Goal: Task Accomplishment & Management: Use online tool/utility

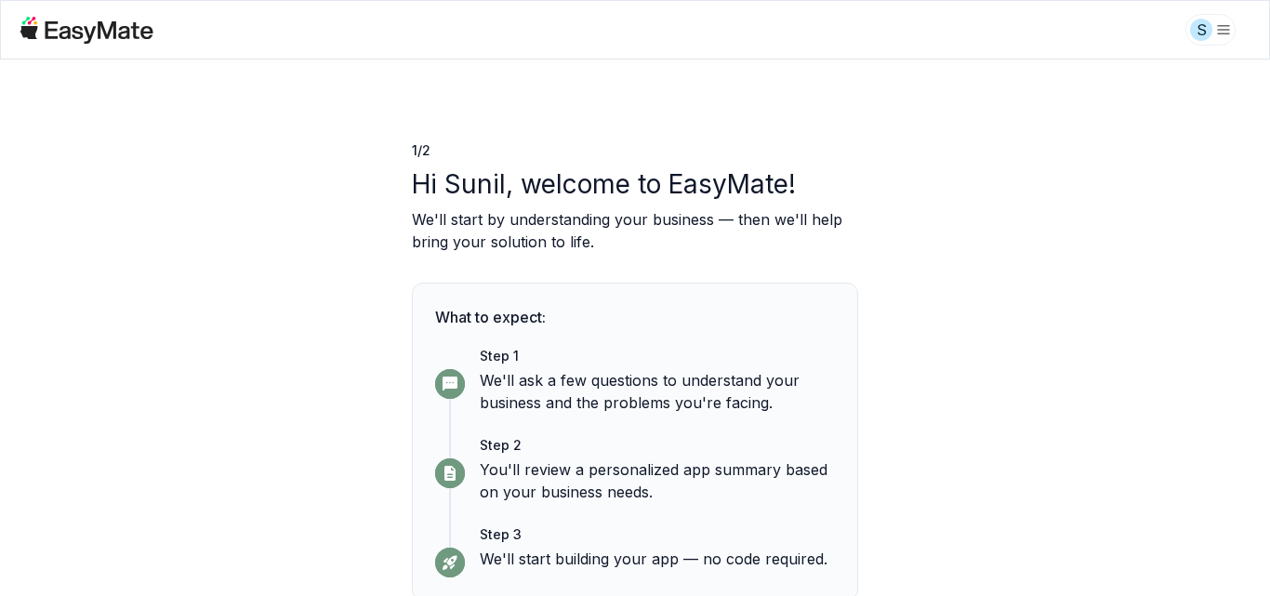
scroll to position [83, 0]
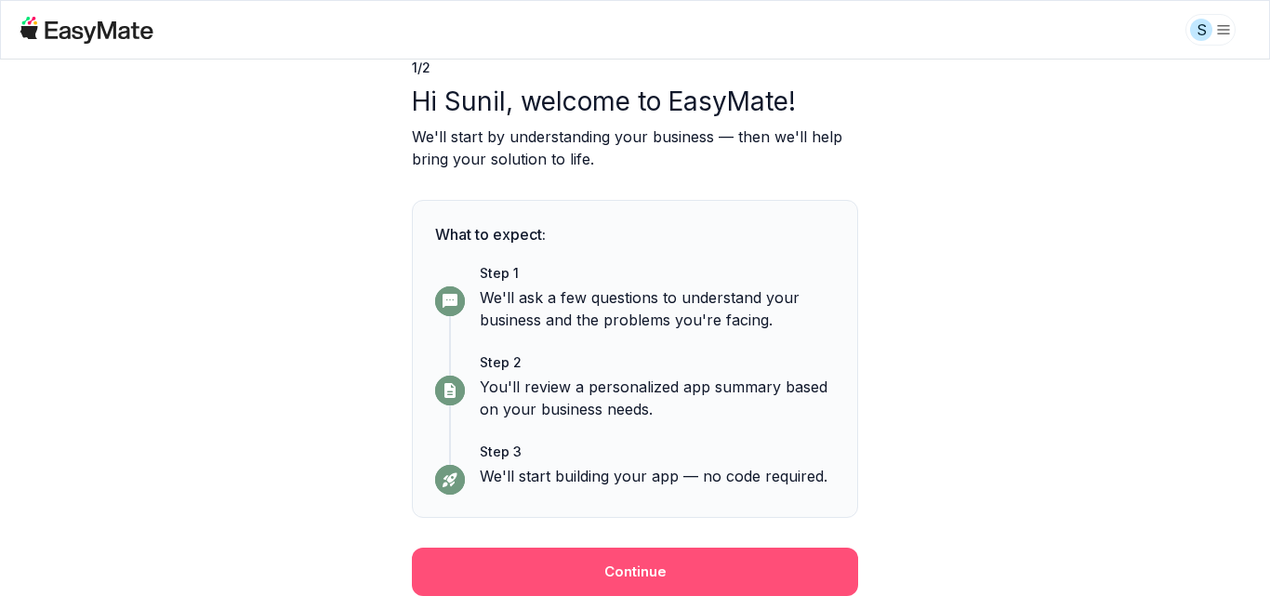
click at [648, 565] on button "Continue" at bounding box center [635, 572] width 446 height 48
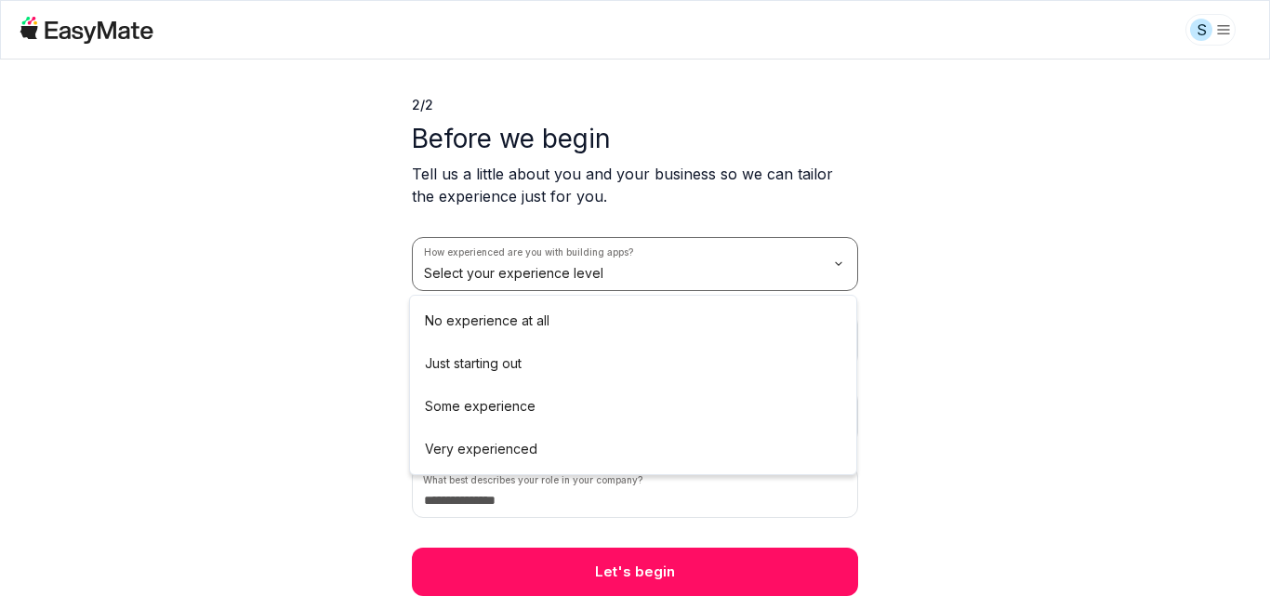
click at [516, 266] on html "S 2 / 2 Before we begin Tell us a little about you and your business so we can …" at bounding box center [635, 298] width 1270 height 596
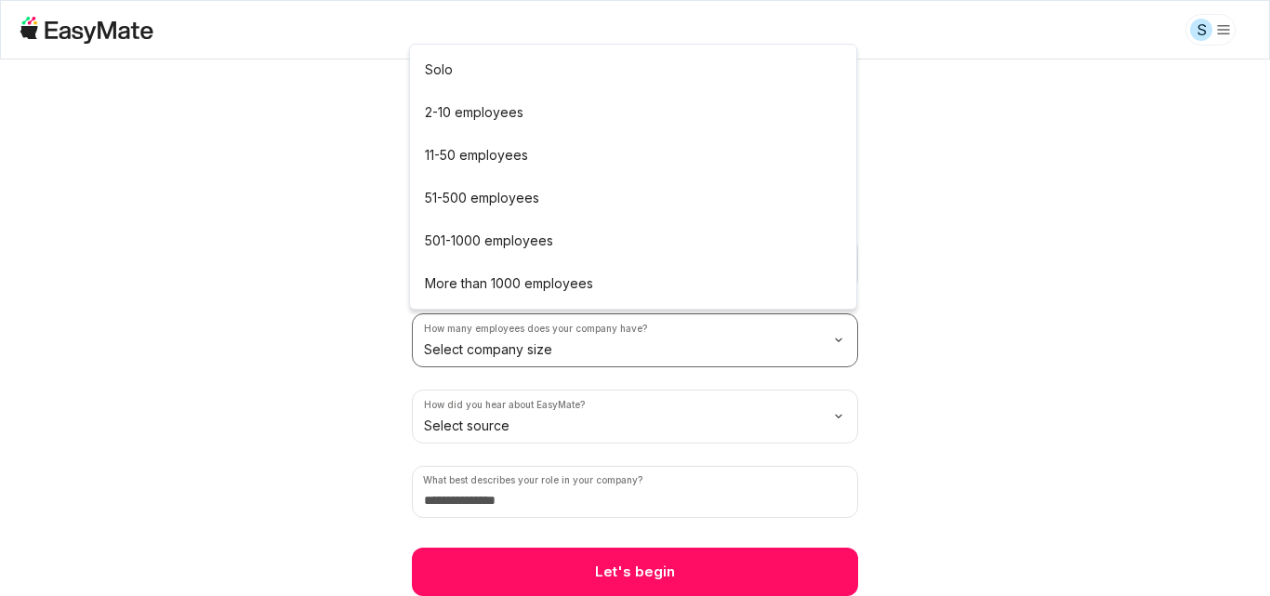
click at [485, 357] on html "S 2 / 2 Before we begin Tell us a little about you and your business so we can …" at bounding box center [635, 298] width 1270 height 596
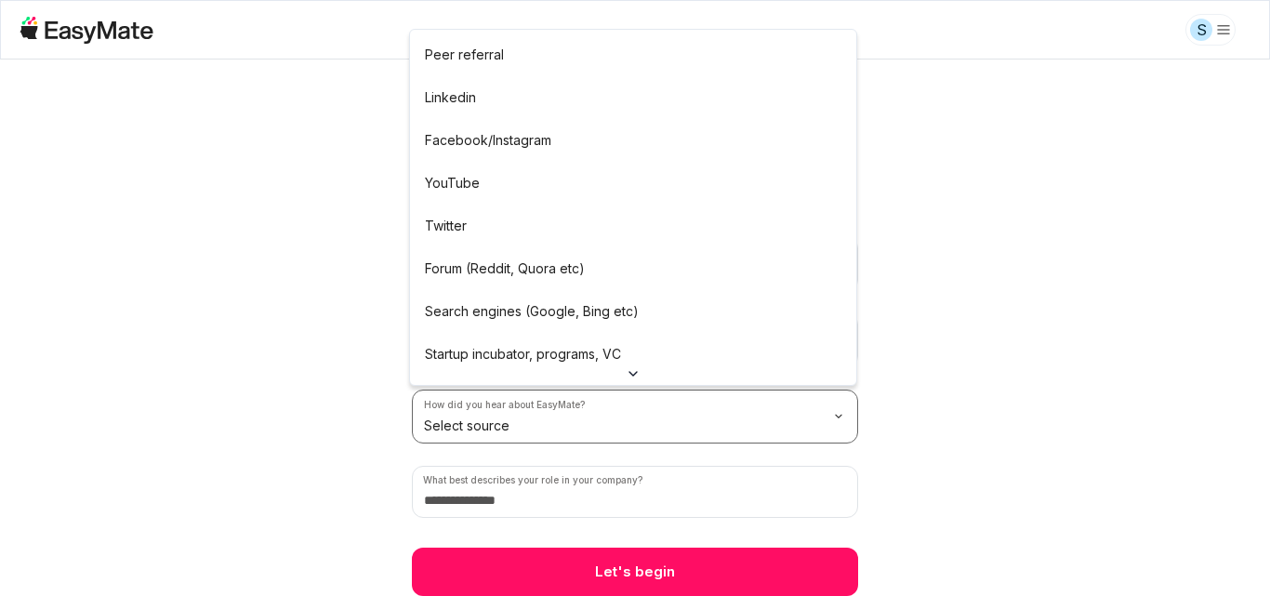
click at [488, 418] on html "S 2 / 2 Before we begin Tell us a little about you and your business so we can …" at bounding box center [635, 298] width 1270 height 596
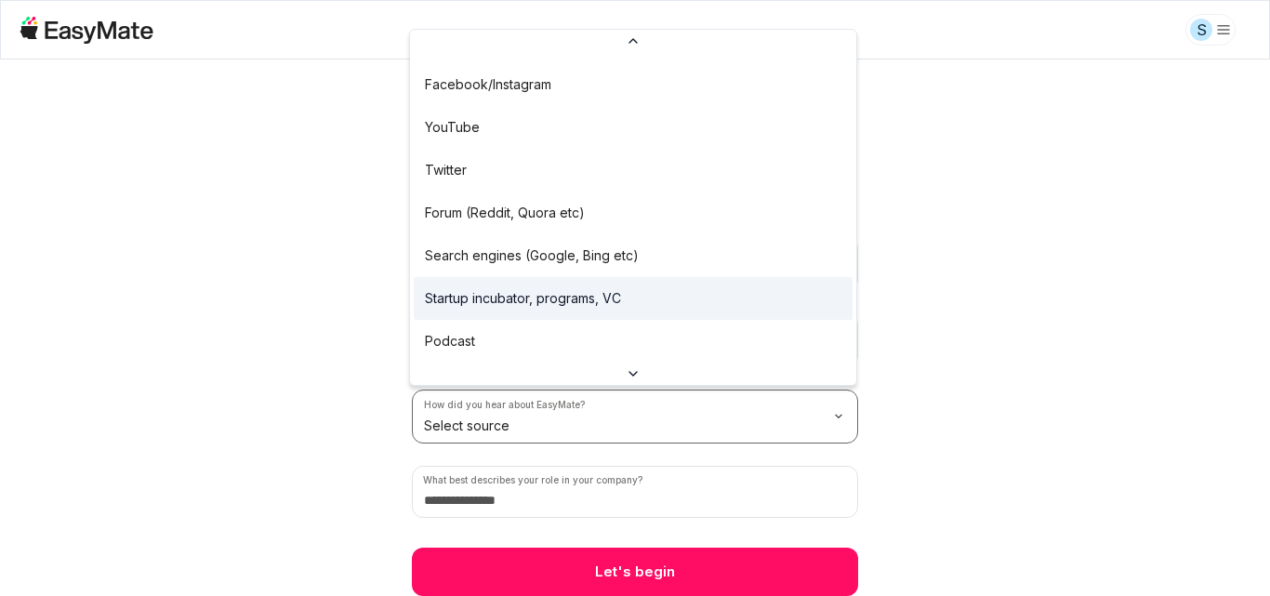
scroll to position [145, 0]
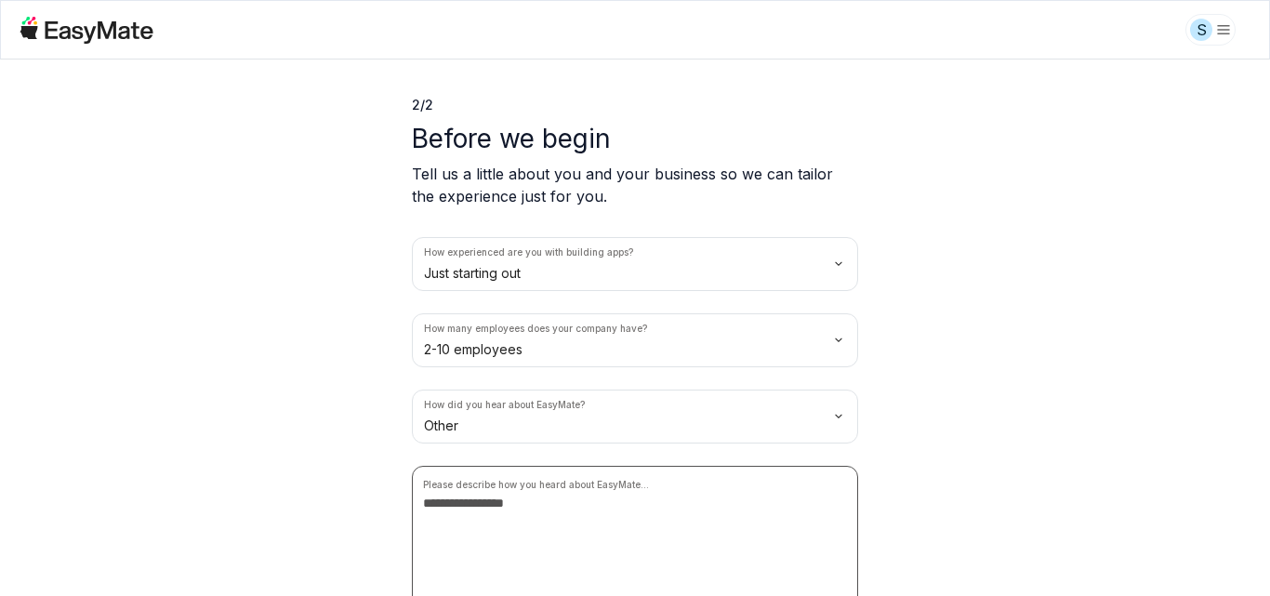
click at [494, 520] on textarea at bounding box center [635, 549] width 446 height 167
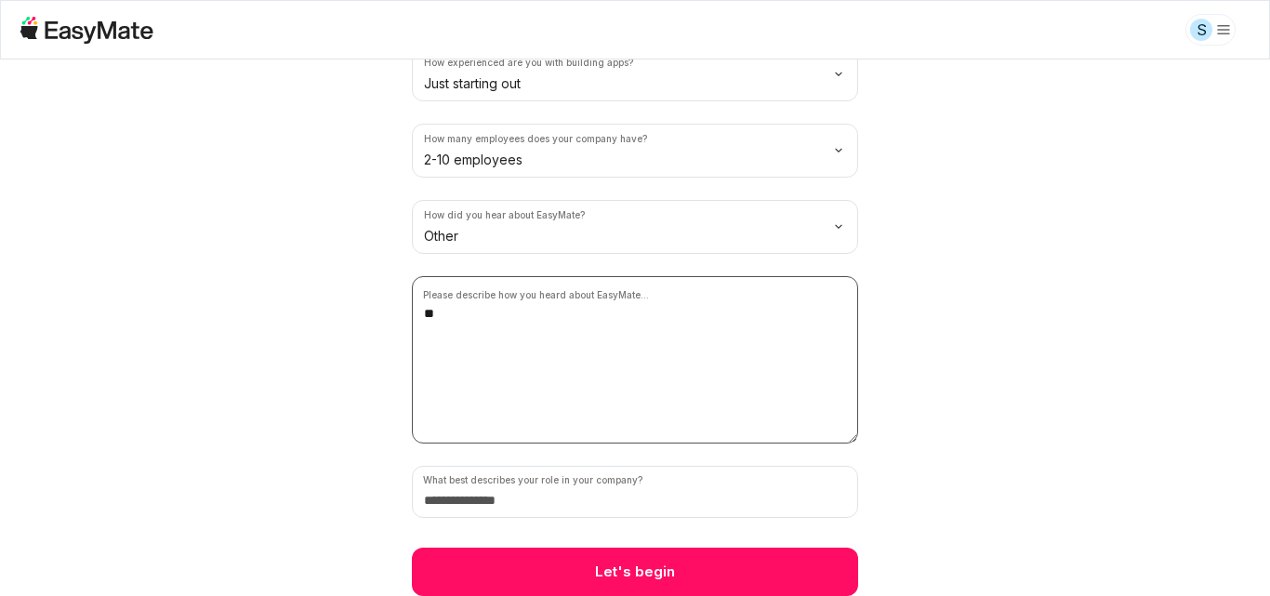
type textarea "**"
click at [510, 506] on input at bounding box center [635, 492] width 446 height 52
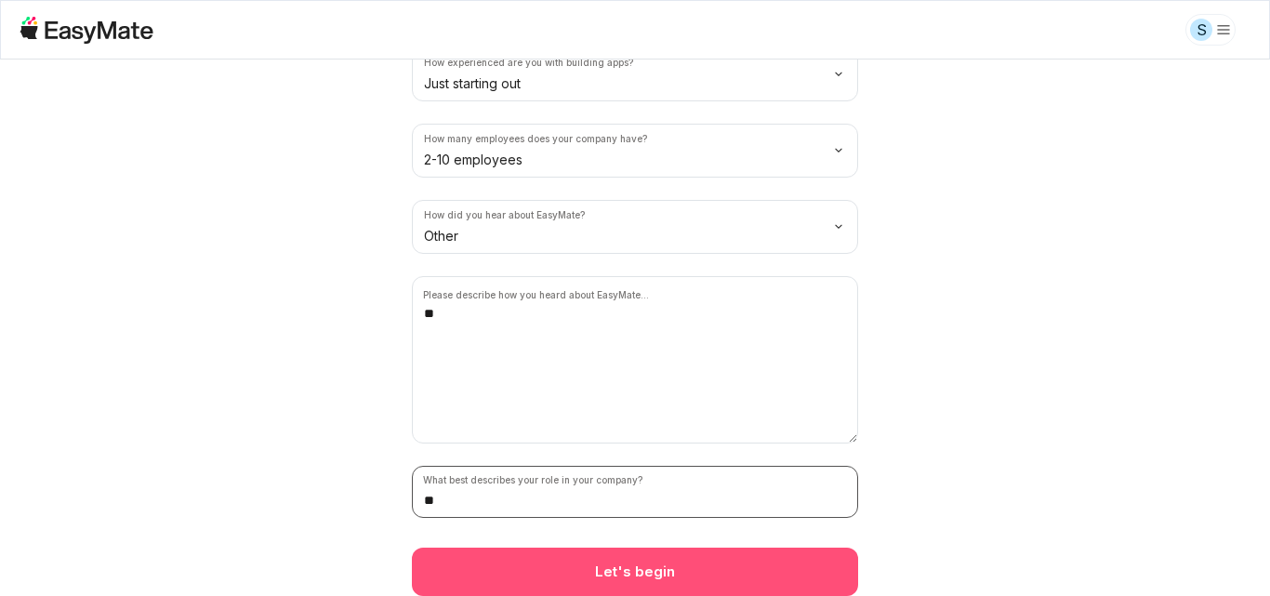
type input "**"
click at [539, 570] on button "Let's begin" at bounding box center [635, 572] width 446 height 48
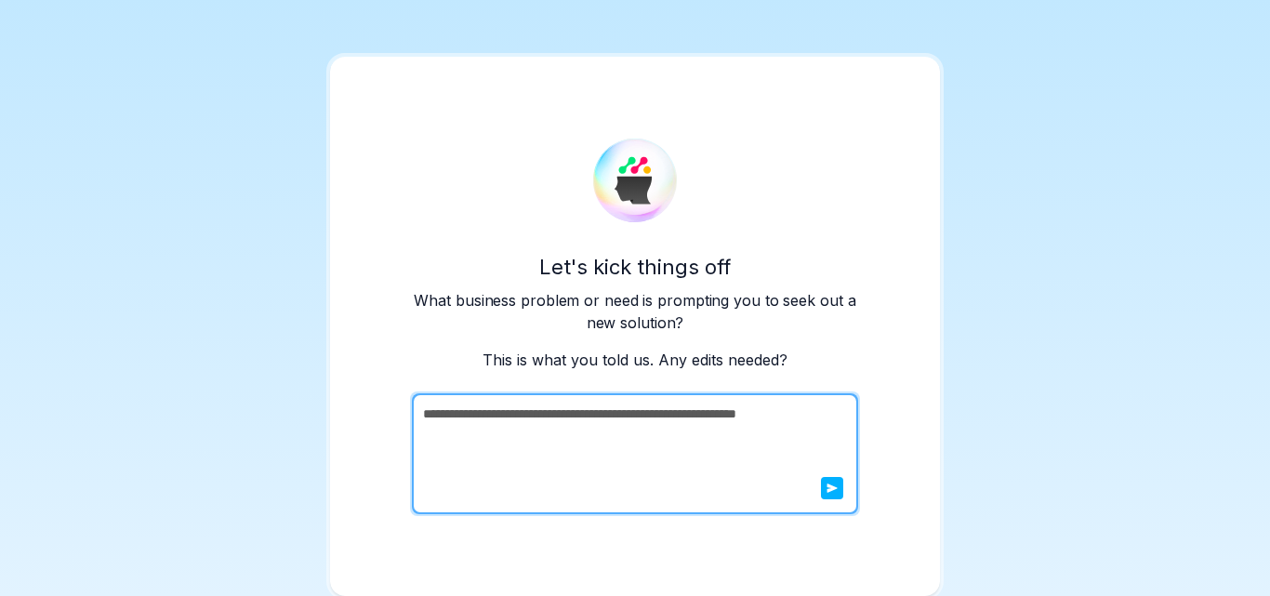
scroll to position [3, 0]
click at [830, 490] on icon "submit" at bounding box center [833, 488] width 10 height 9
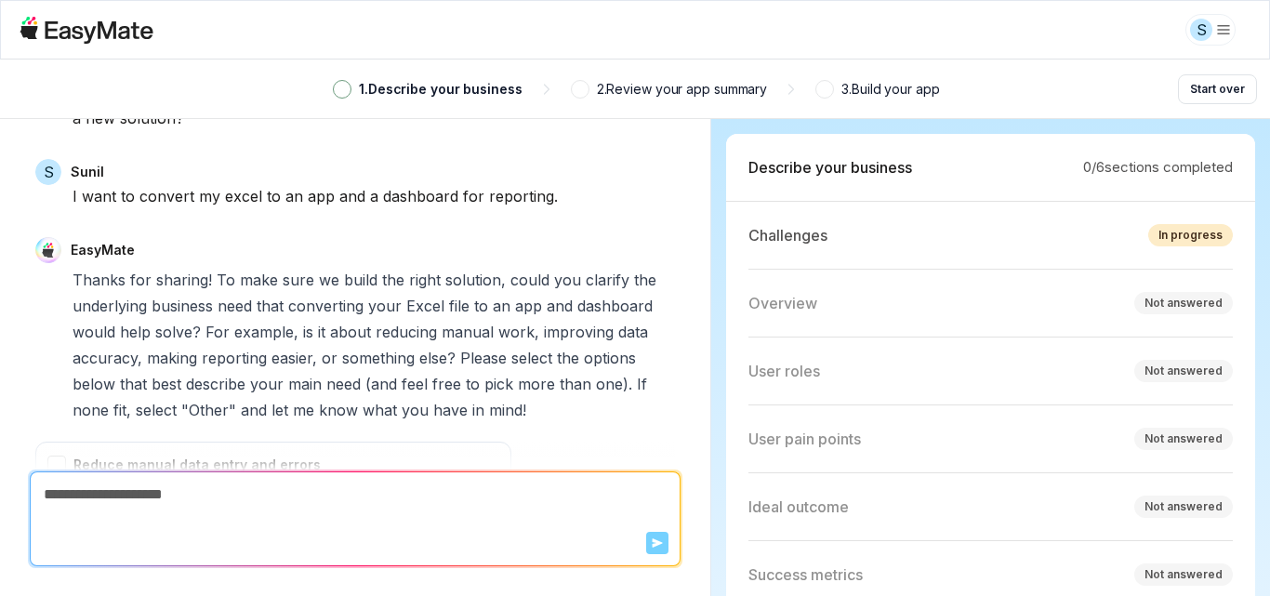
scroll to position [518, 0]
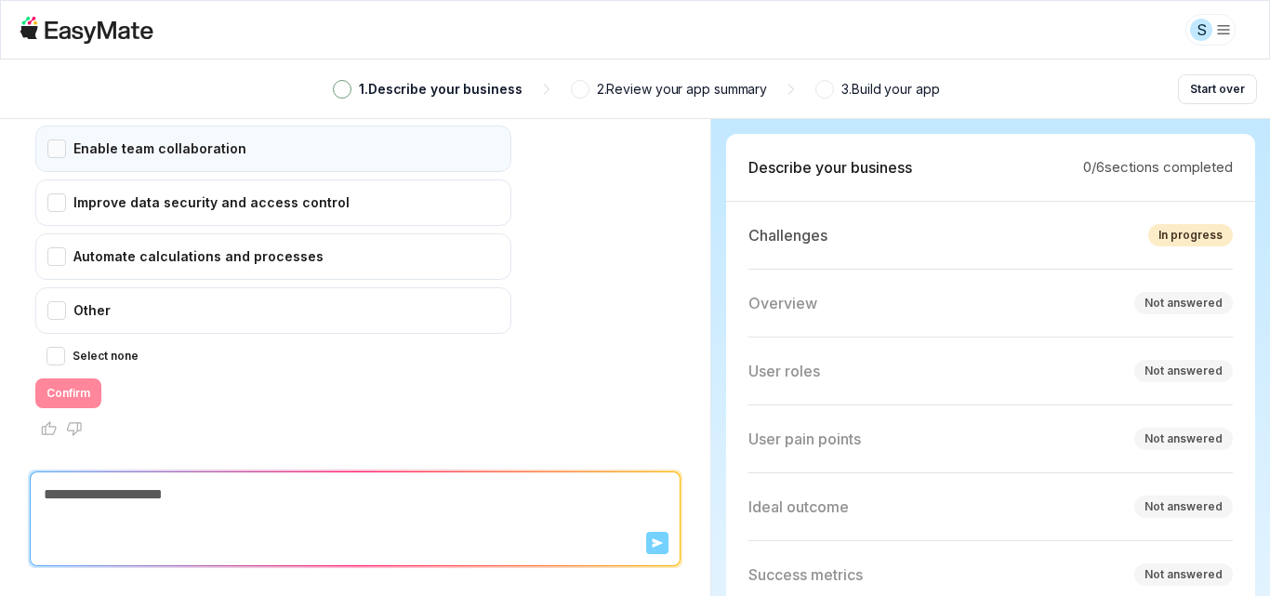
click at [147, 158] on div "Enable team collaboration" at bounding box center [273, 149] width 476 height 46
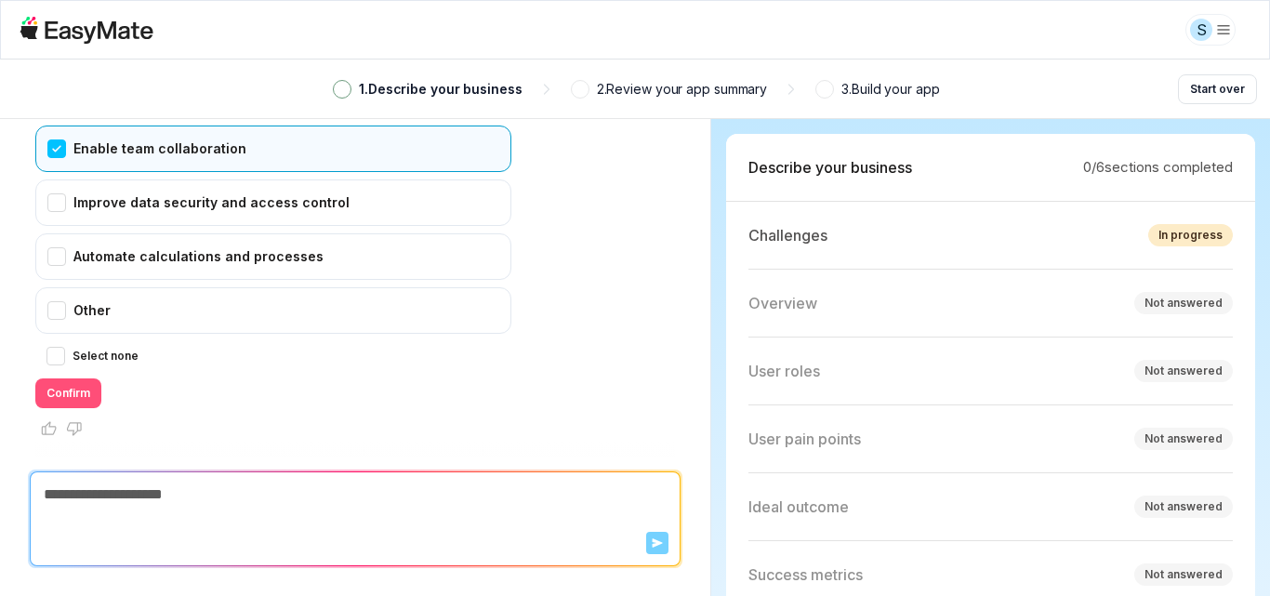
click at [42, 385] on button "Confirm" at bounding box center [68, 393] width 66 height 30
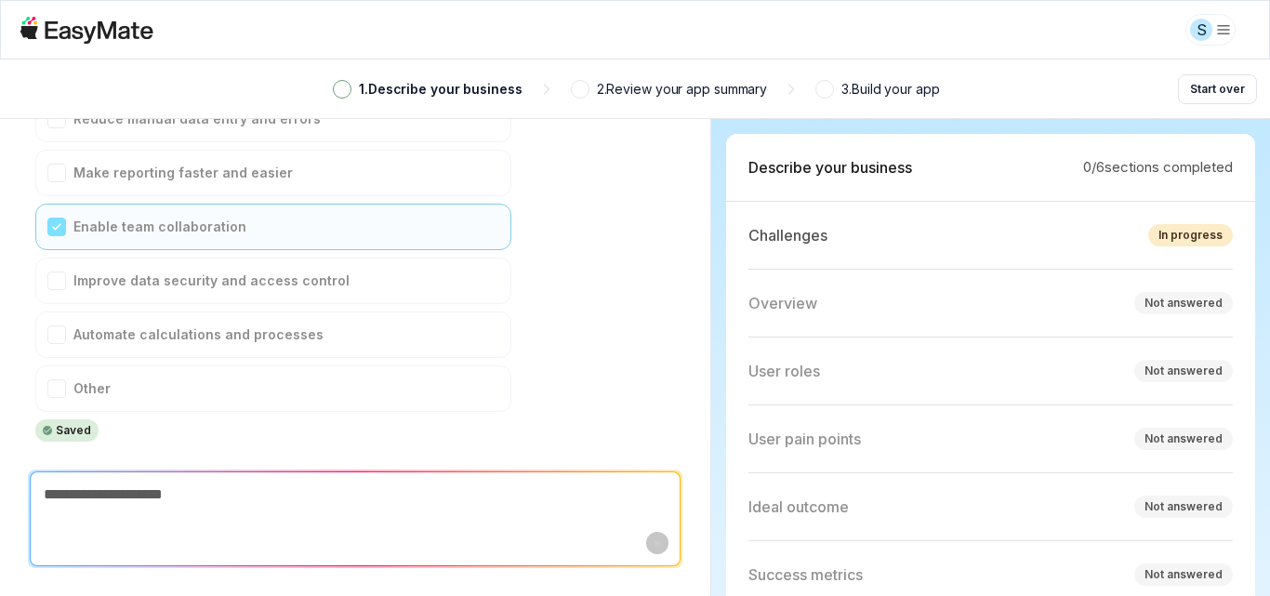
scroll to position [570, 0]
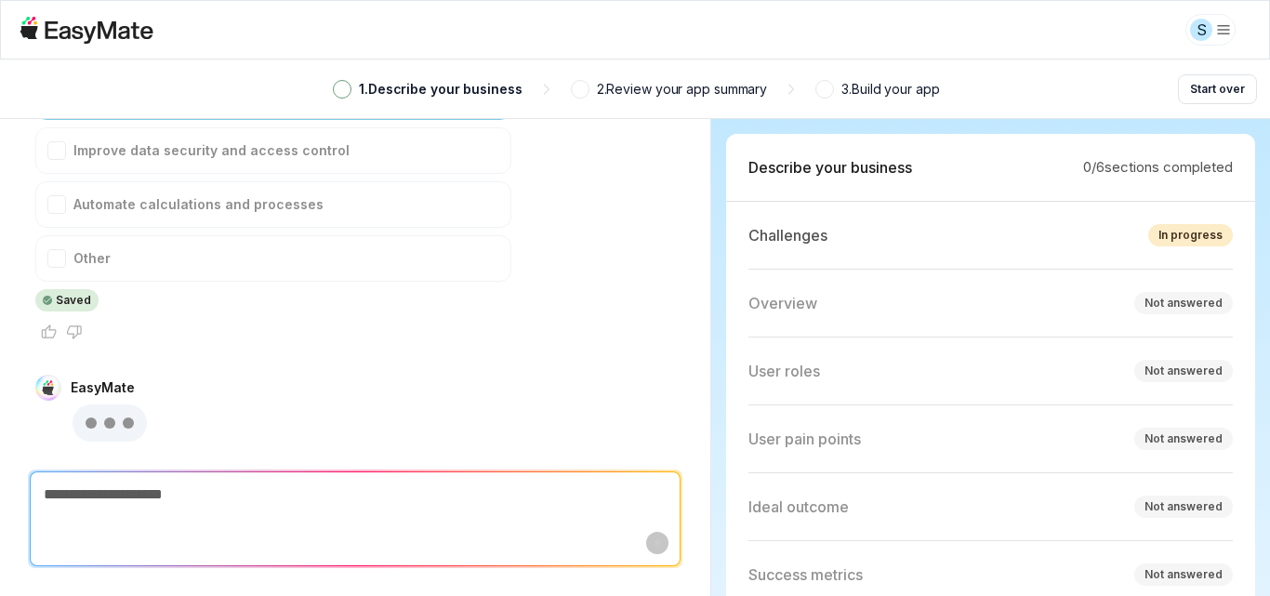
click at [630, 91] on p "2 . Review your app summary" at bounding box center [682, 89] width 171 height 20
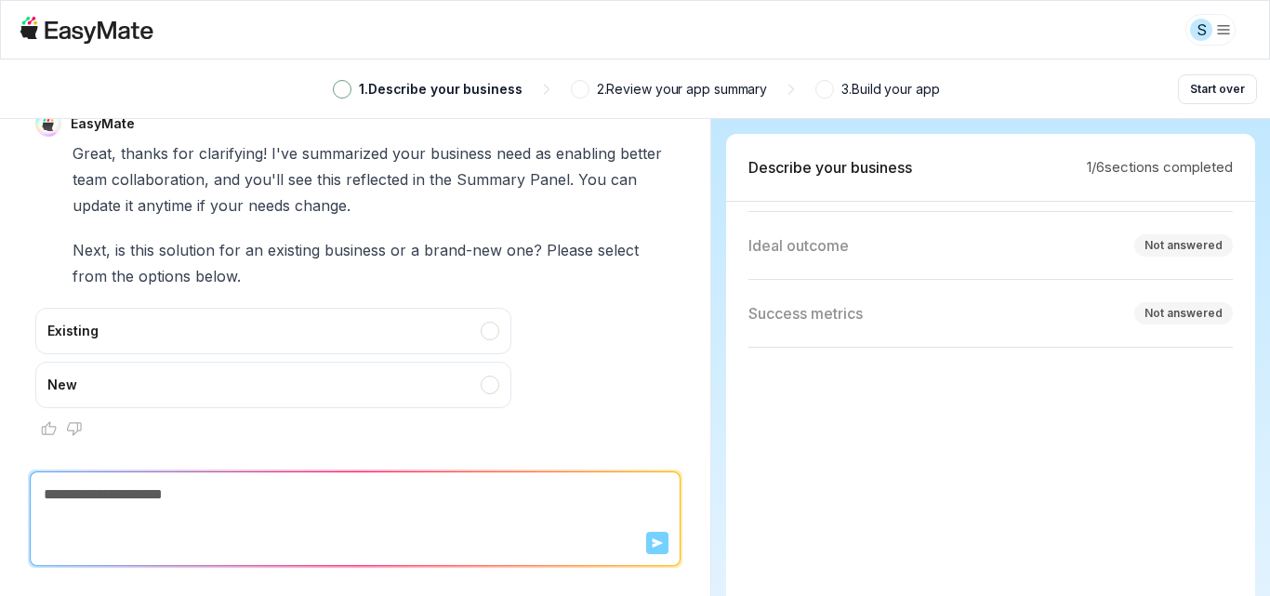
scroll to position [342, 0]
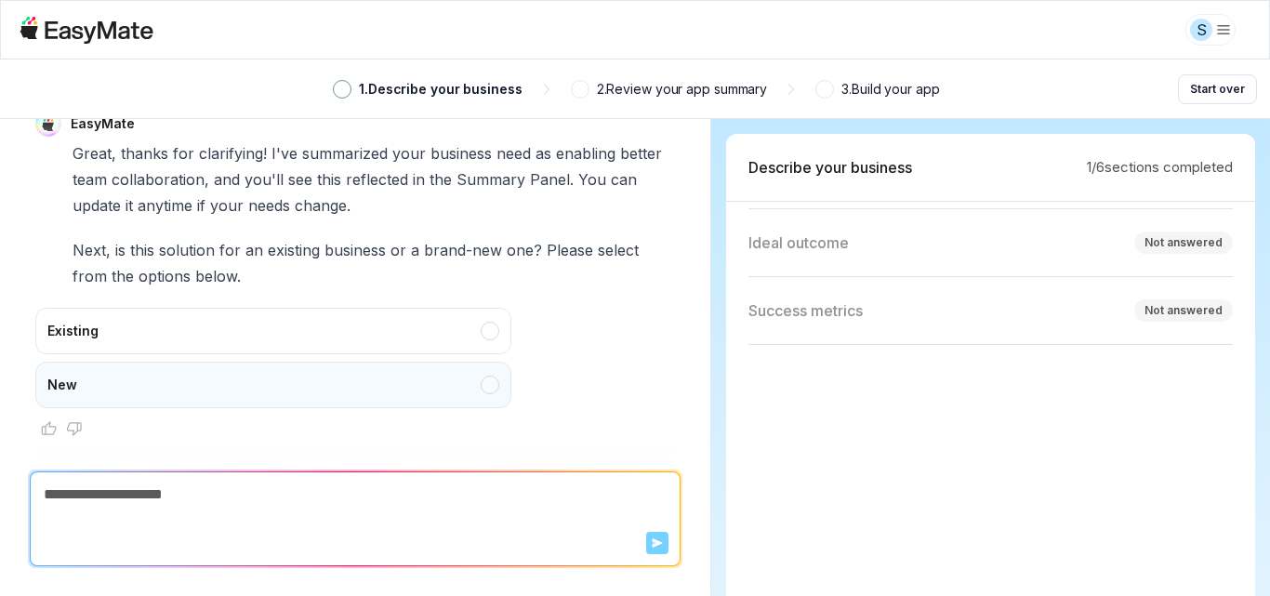
click at [191, 378] on div "New" at bounding box center [273, 385] width 476 height 46
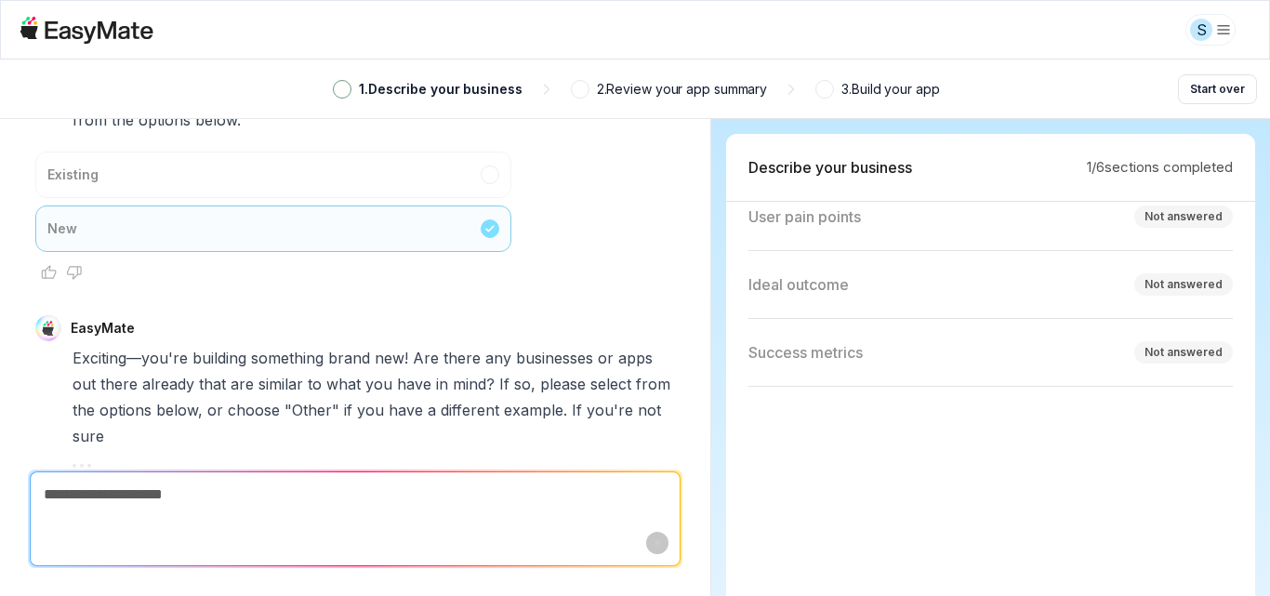
scroll to position [1016, 0]
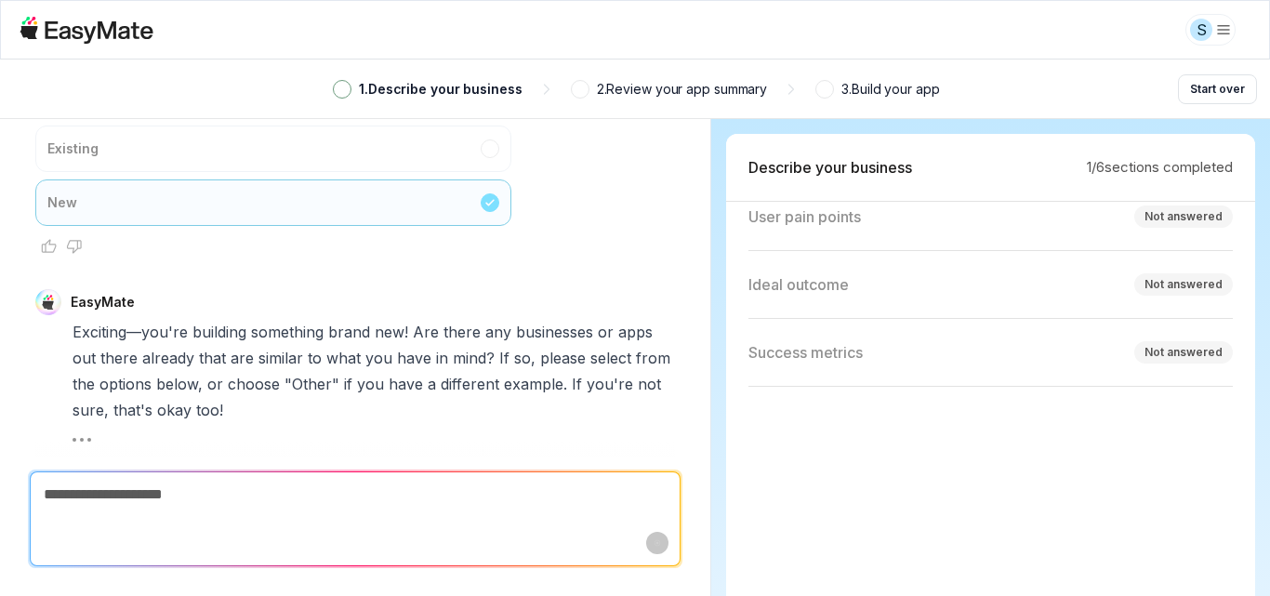
type textarea "*"
